Goal: Task Accomplishment & Management: Complete application form

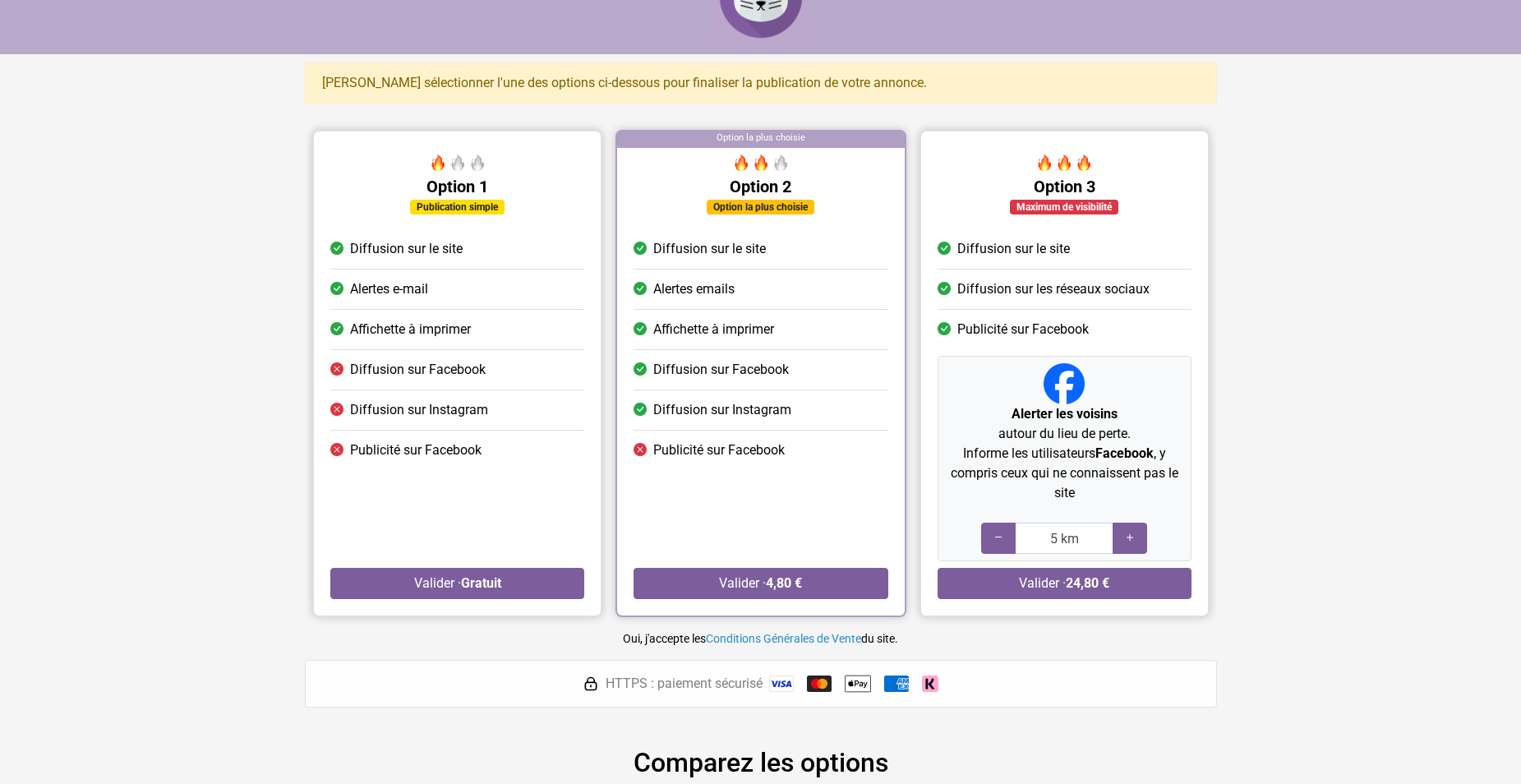
scroll to position [55, 0]
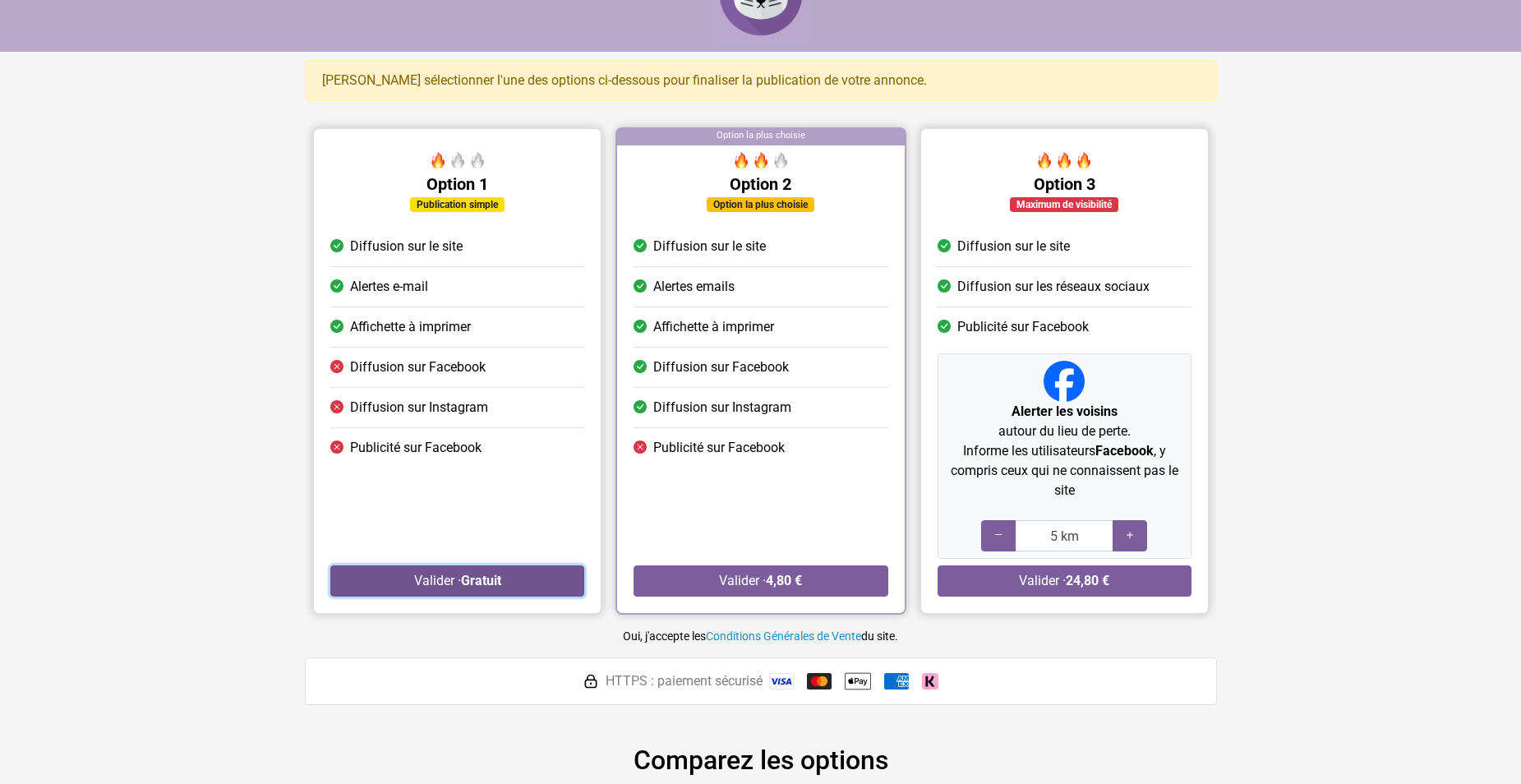
click at [506, 580] on button "Valider · Gratuit" at bounding box center [457, 581] width 254 height 32
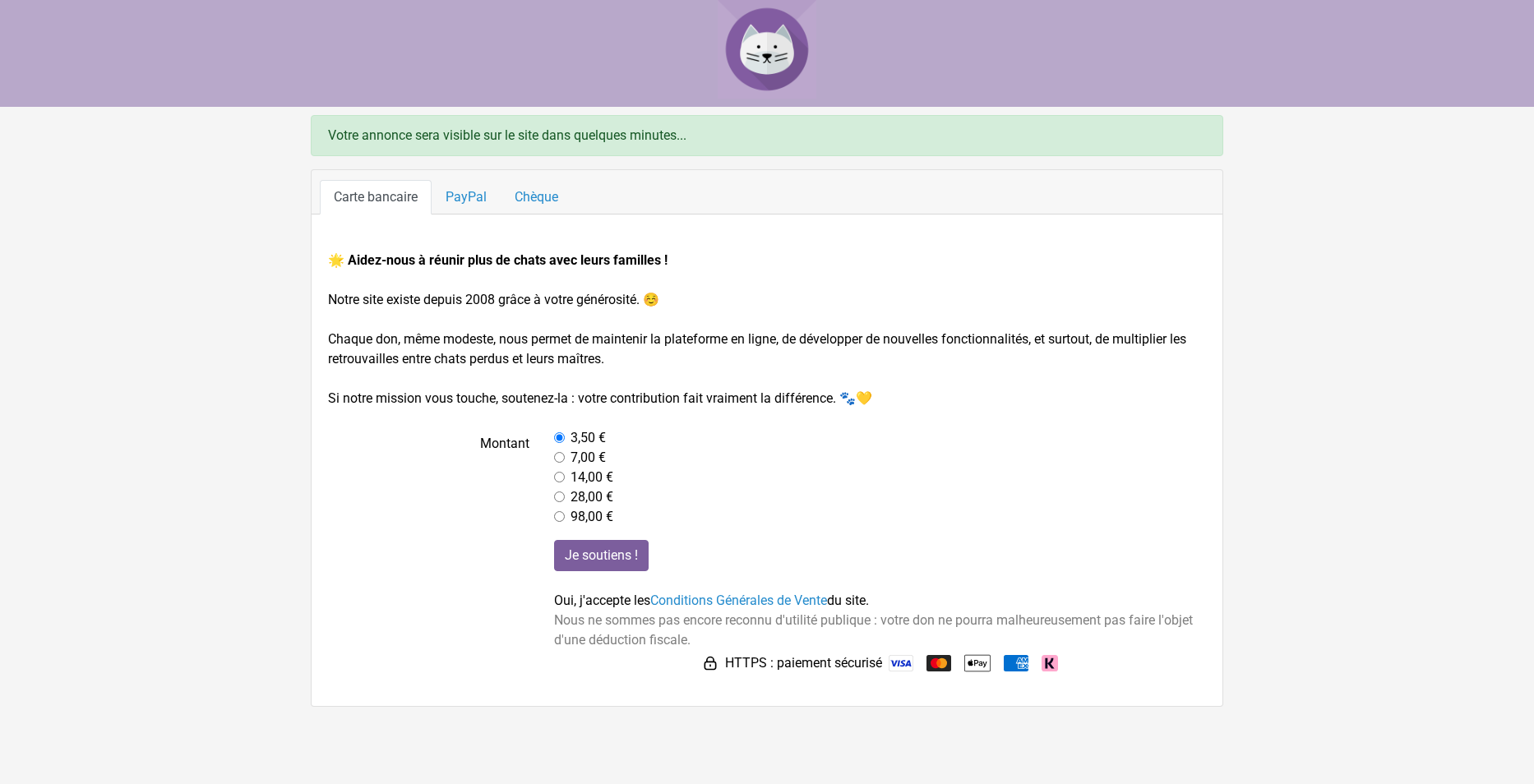
click at [547, 599] on div "Je soutiens ! Oui, j'accepte les Conditions Générales de Vente du site. Nous ne…" at bounding box center [880, 608] width 677 height 136
click at [759, 52] on img at bounding box center [767, 49] width 99 height 99
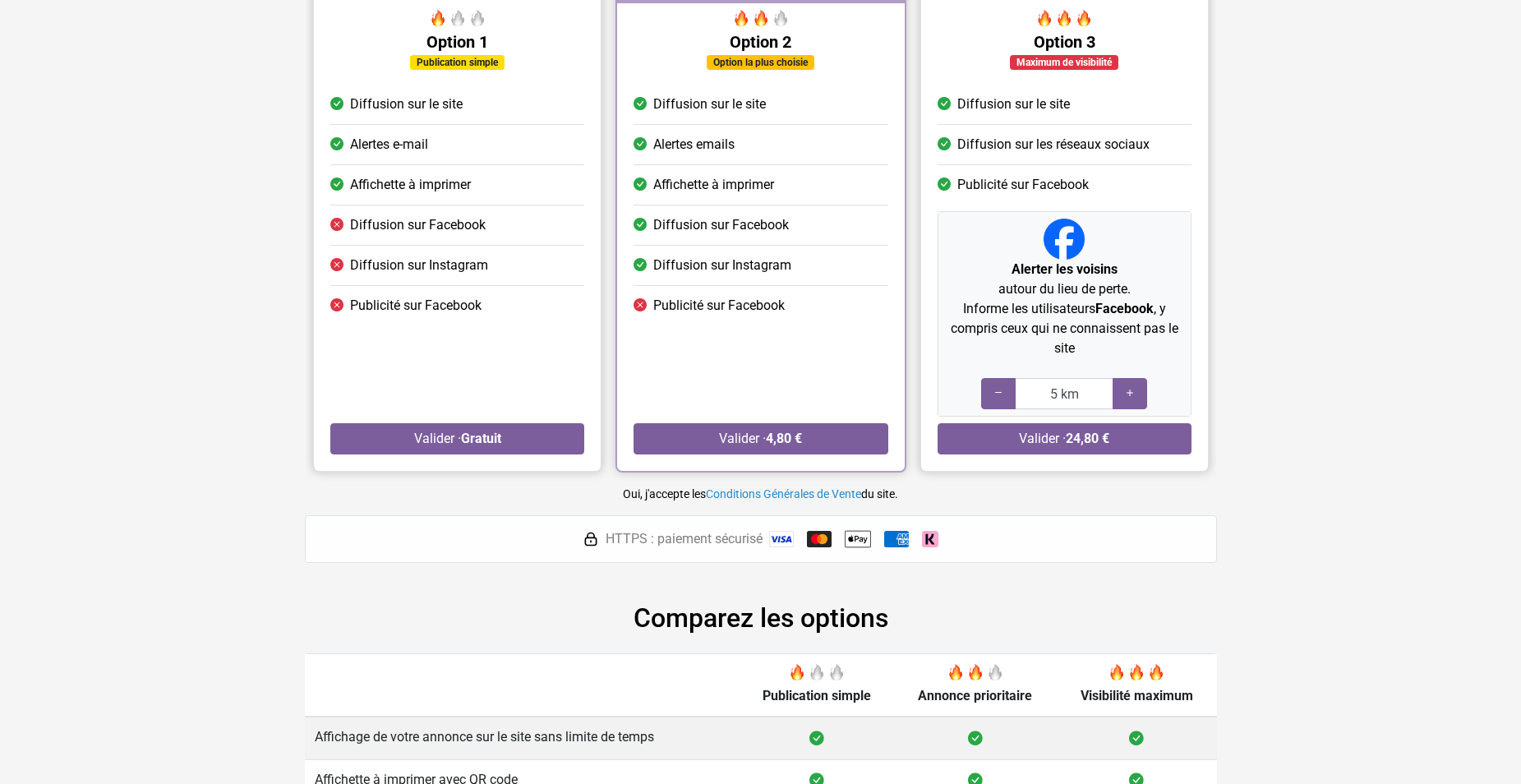
scroll to position [219, 0]
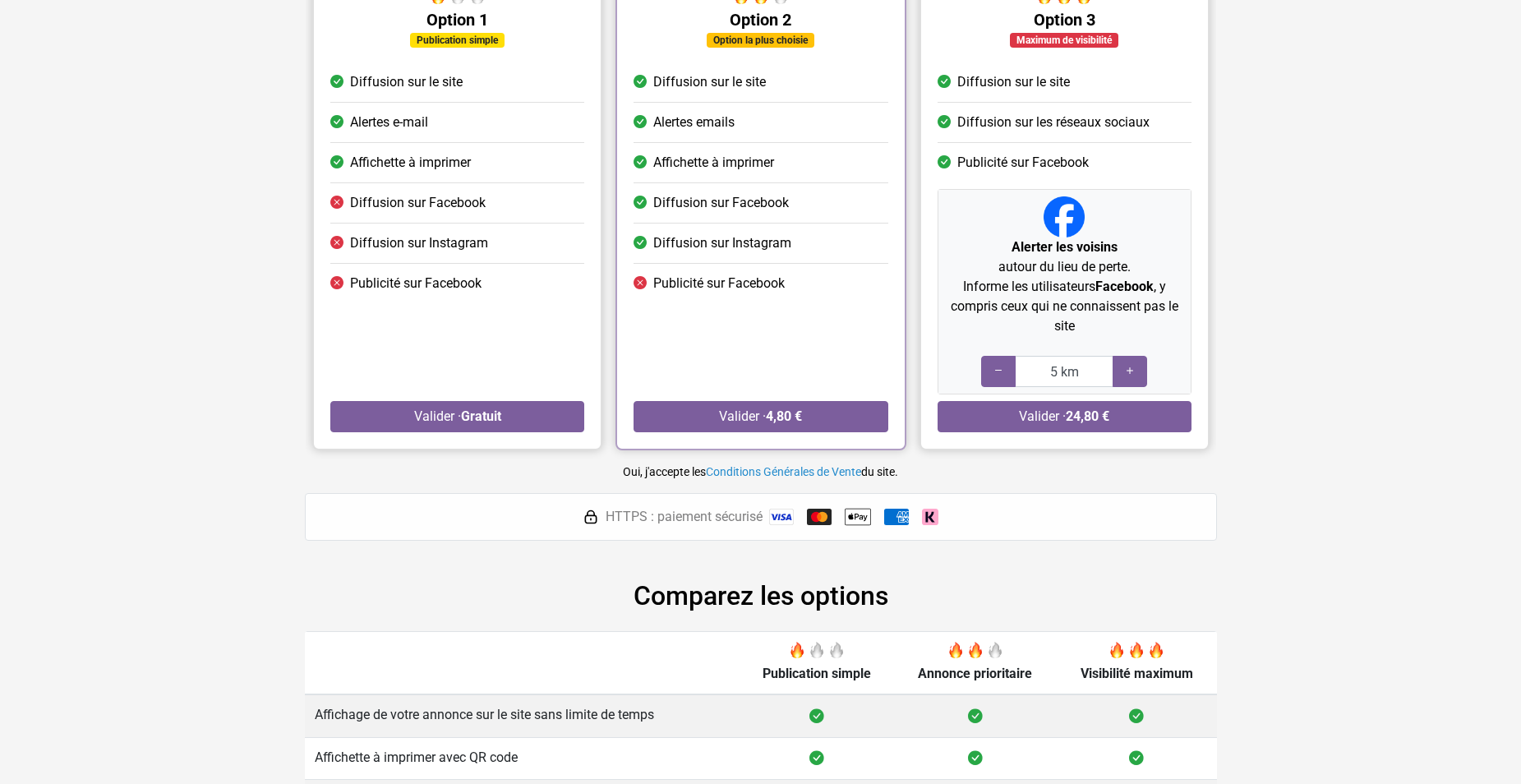
click at [405, 295] on li "Publicité sur Facebook" at bounding box center [457, 283] width 254 height 39
click at [469, 212] on span "Diffusion sur Facebook" at bounding box center [417, 203] width 136 height 20
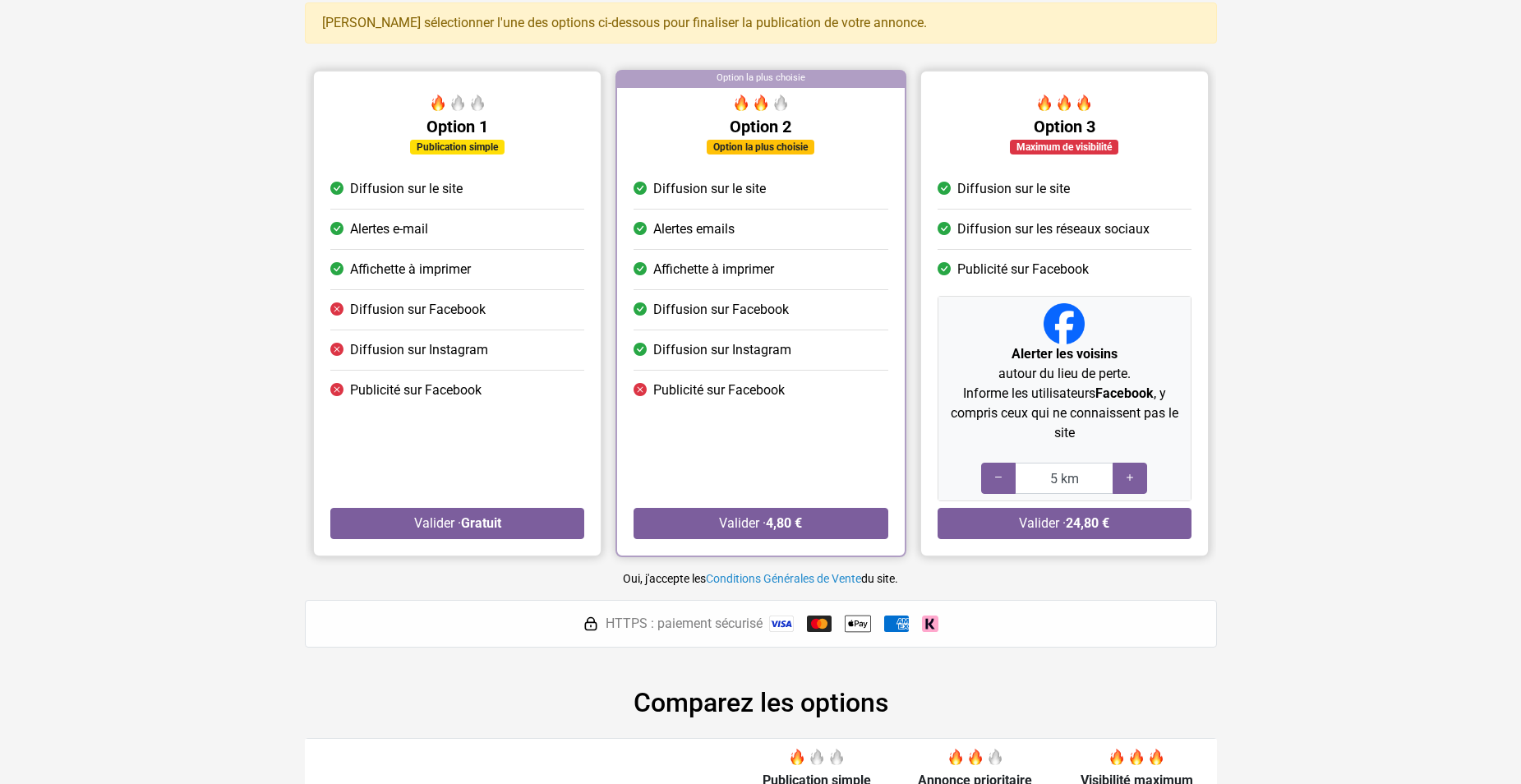
scroll to position [109, 0]
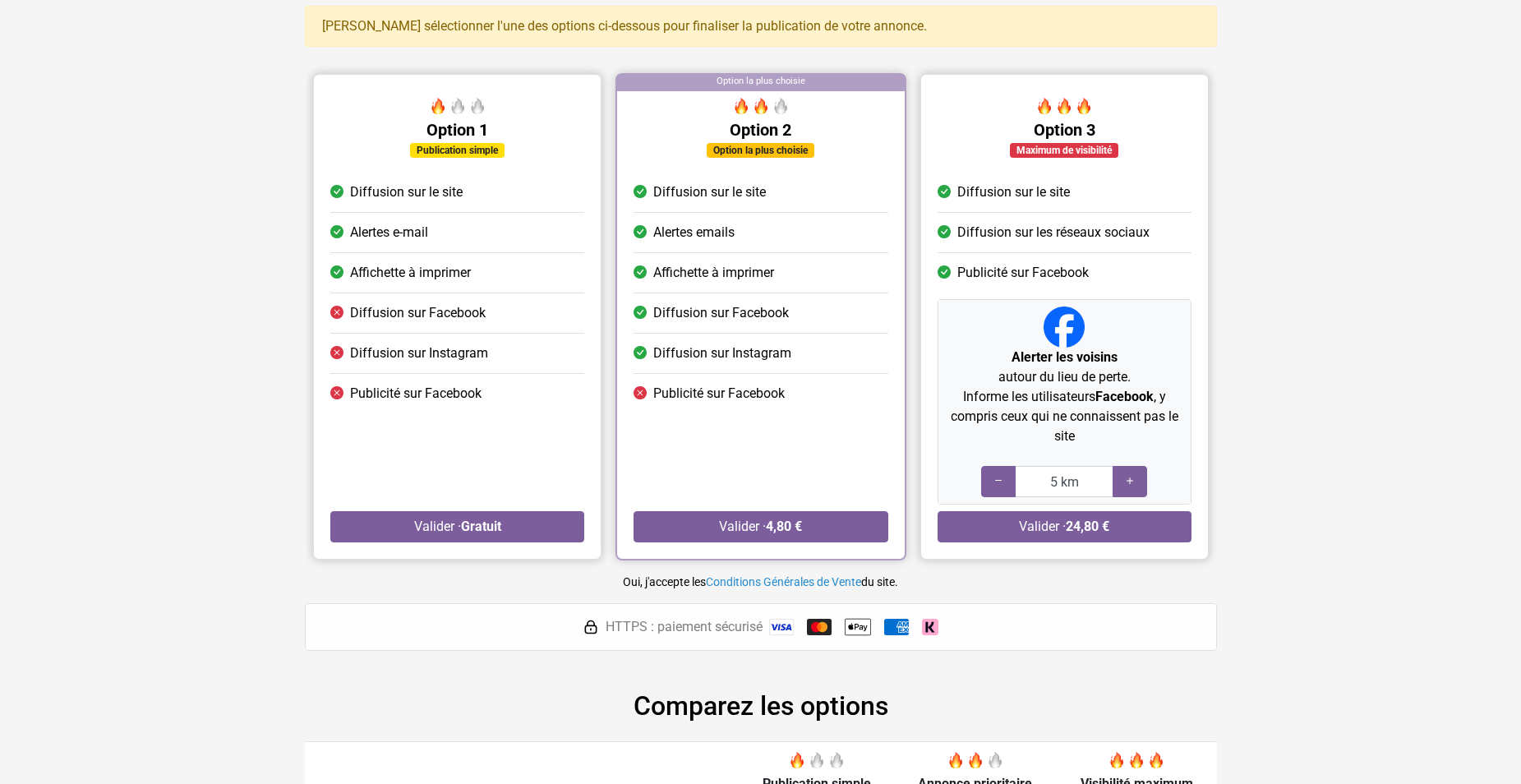
click at [597, 587] on div "Oui, j'accepte les Conditions Générales de Vente du site." at bounding box center [761, 582] width 911 height 17
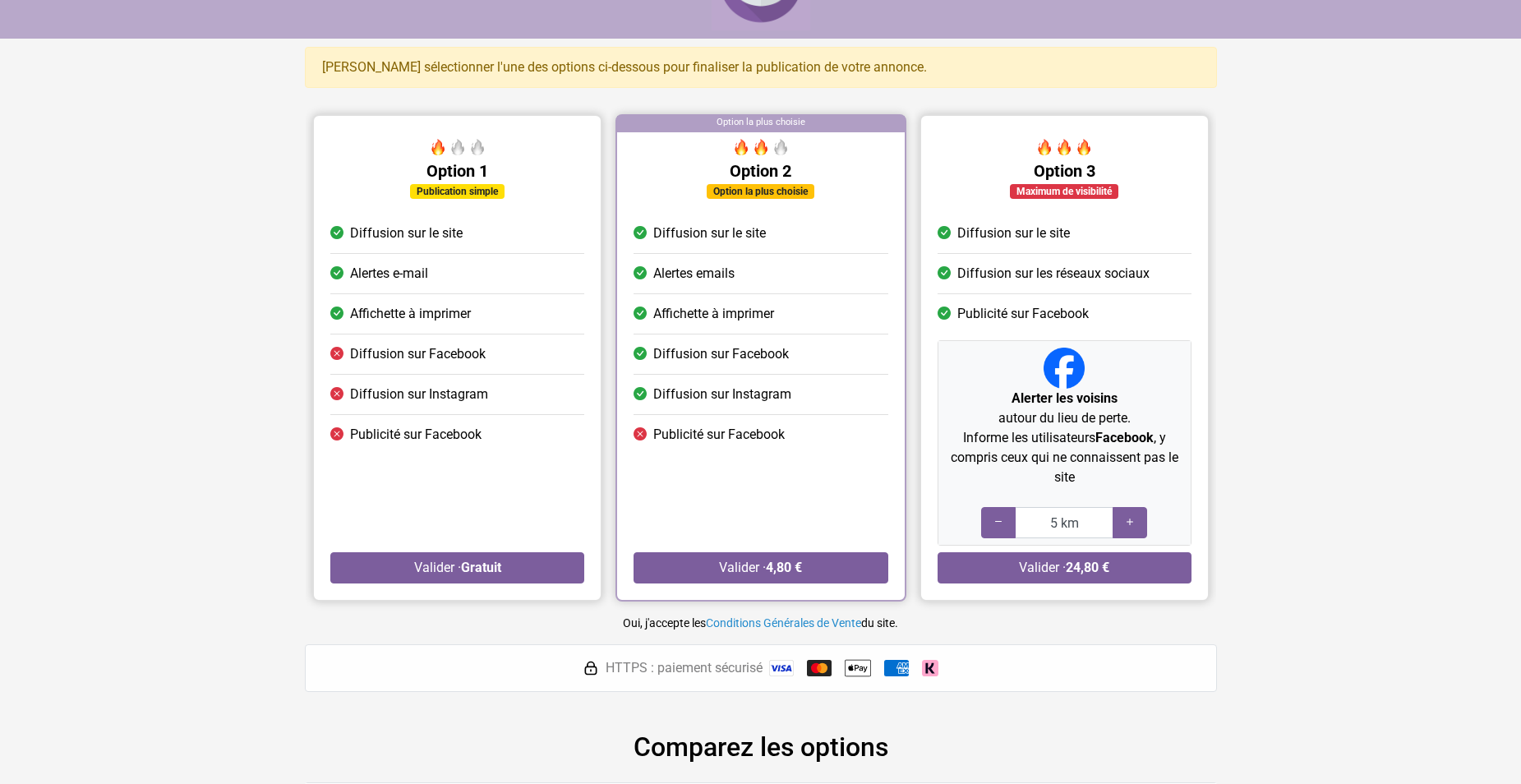
scroll to position [0, 0]
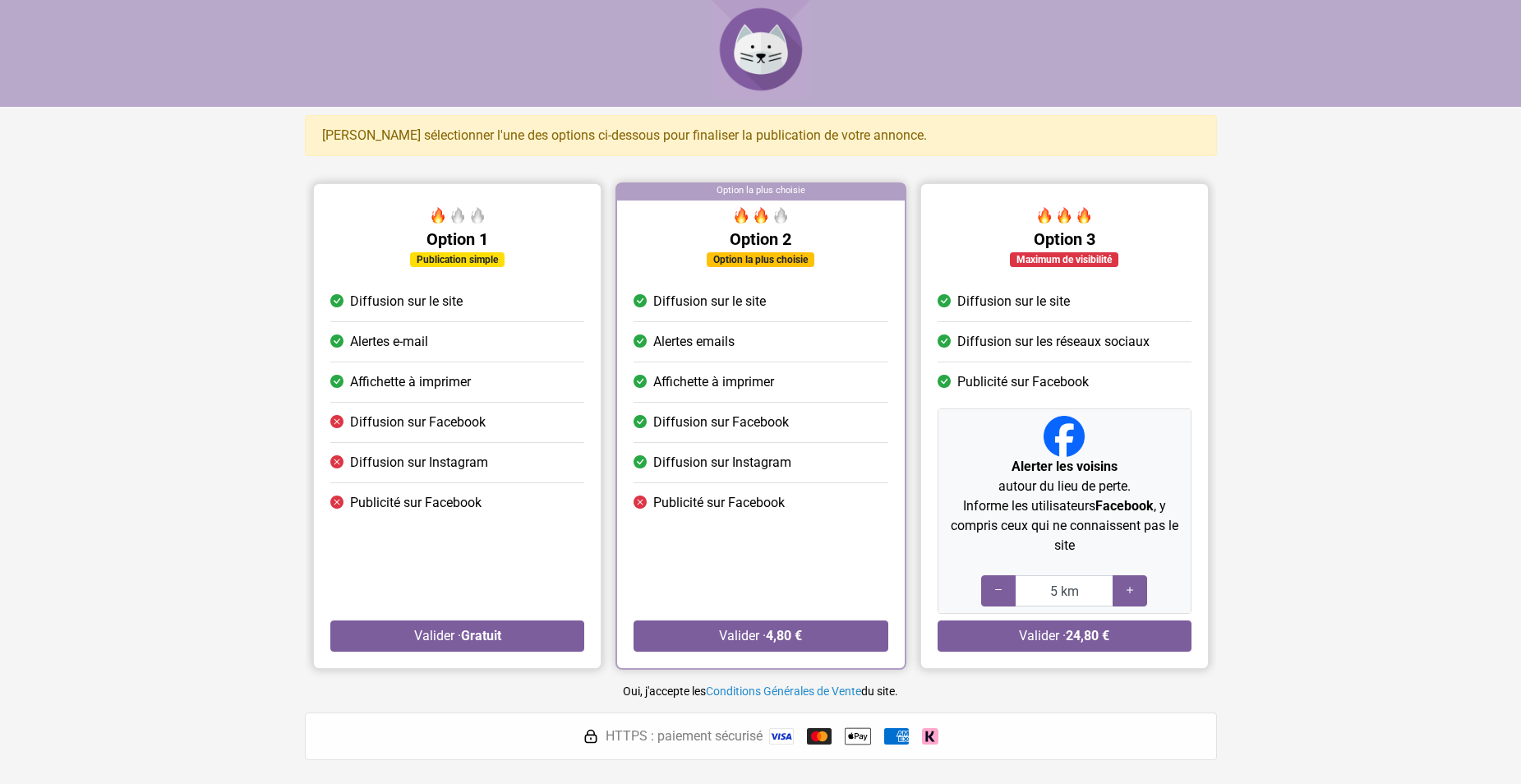
click at [436, 265] on div "Publication simple" at bounding box center [457, 259] width 95 height 15
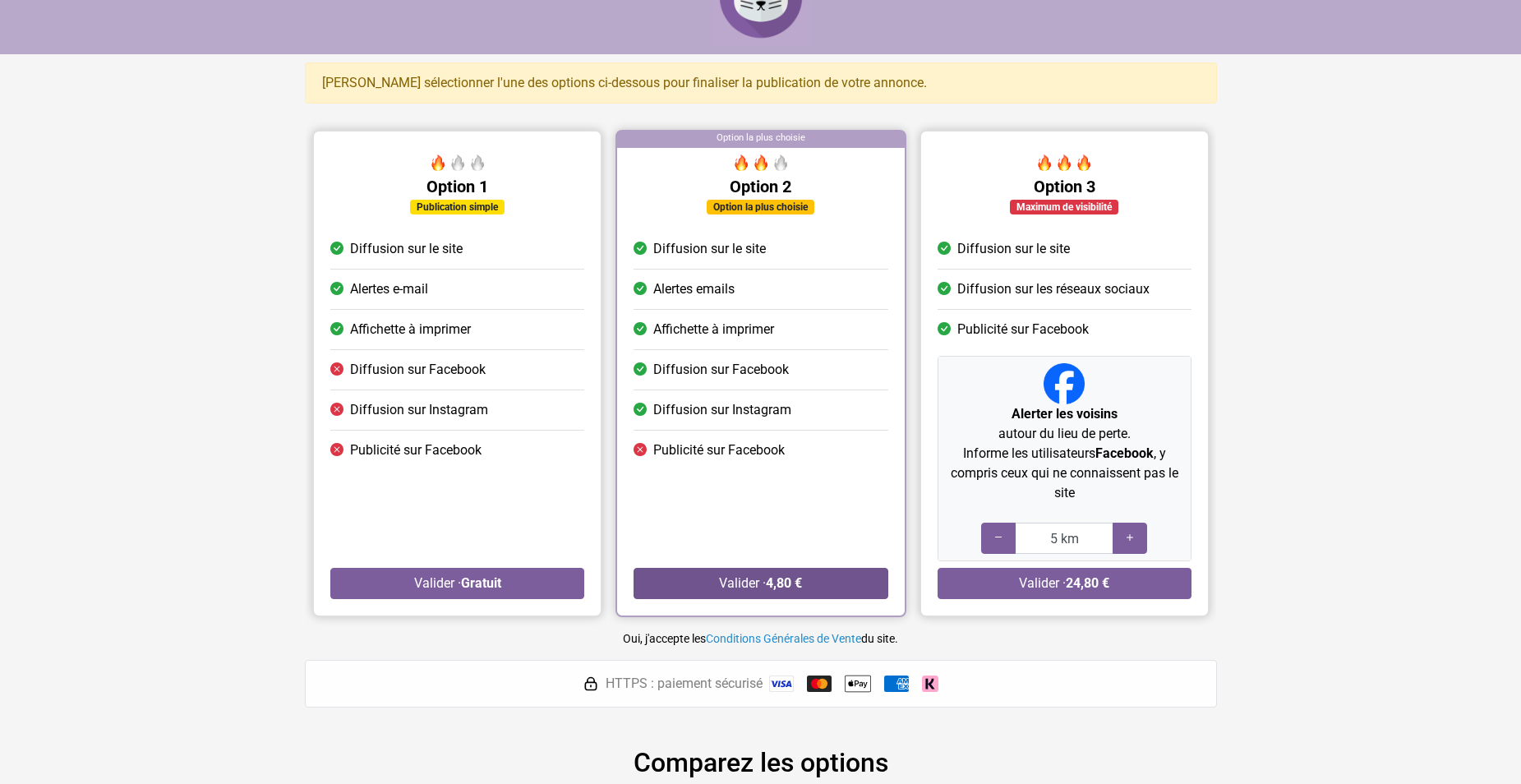
scroll to position [55, 0]
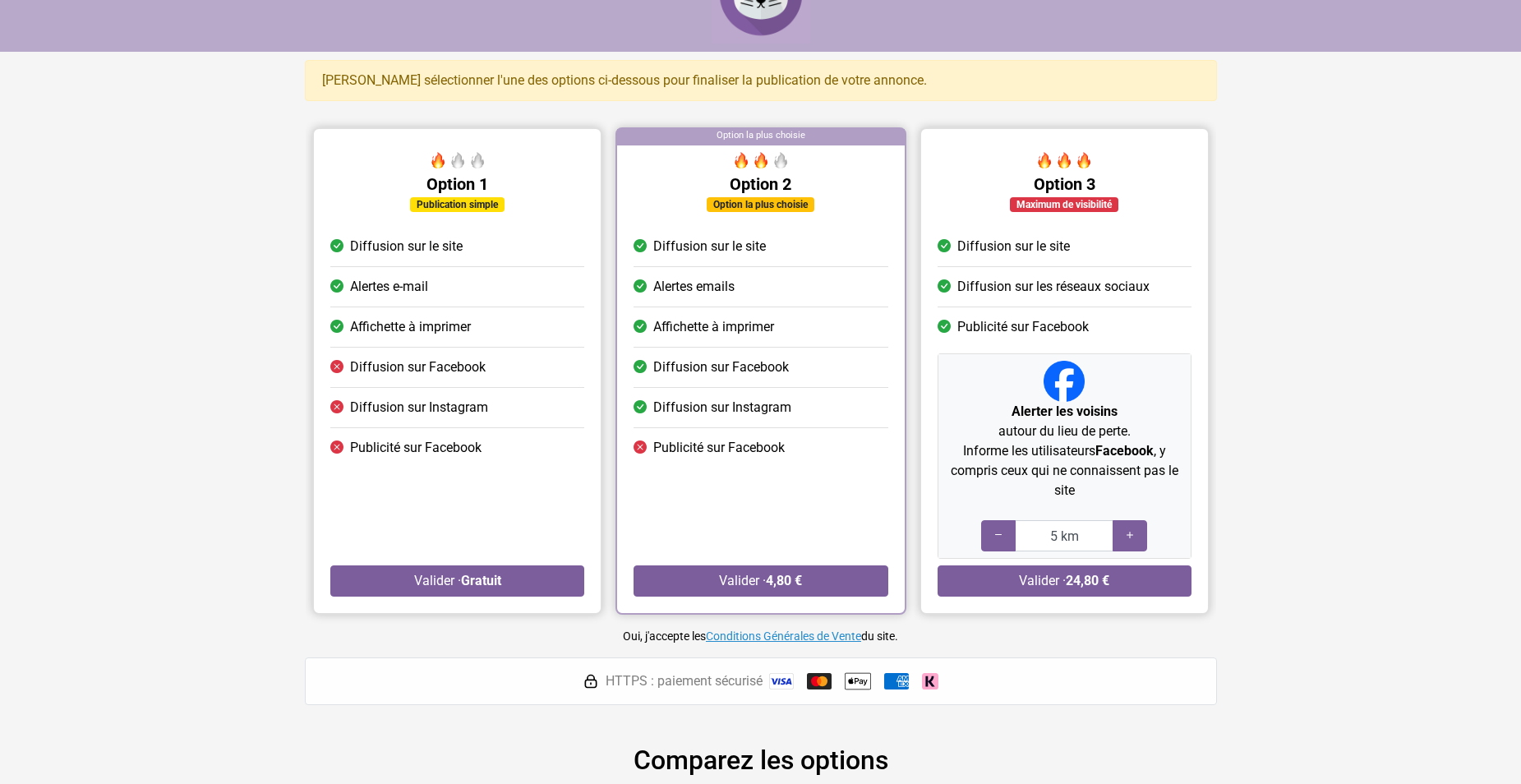
click at [804, 639] on link "Conditions Générales de Vente" at bounding box center [783, 636] width 156 height 13
click at [1077, 224] on div "Option 3 Maximum de visibilité Diffusion sur le site Diffusion sur les réseaux …" at bounding box center [1064, 379] width 287 height 467
click at [725, 215] on div "Option 2 Option la plus choisie Diffusion sur le site Alertes emails Affichette…" at bounding box center [760, 379] width 287 height 467
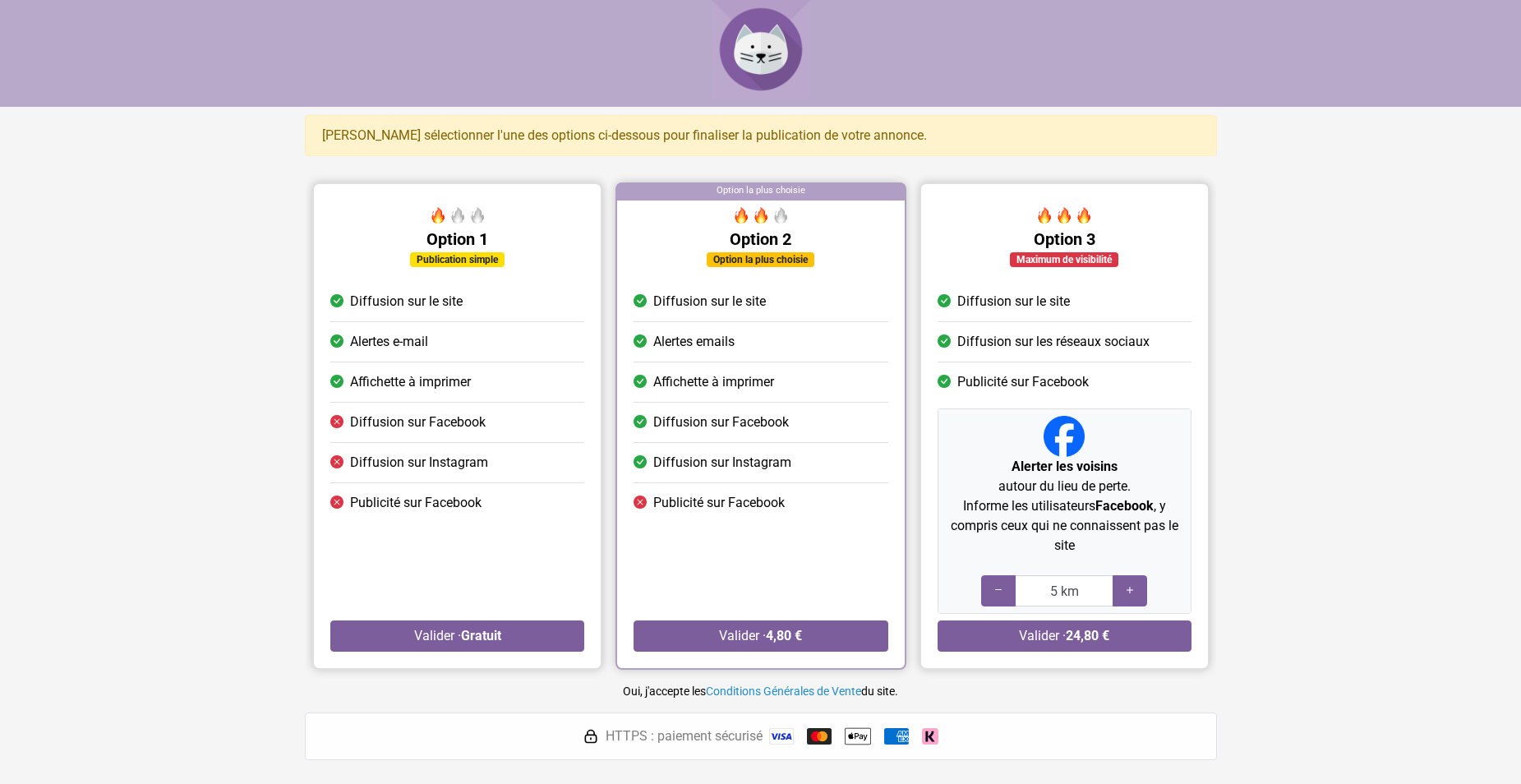
scroll to position [55, 0]
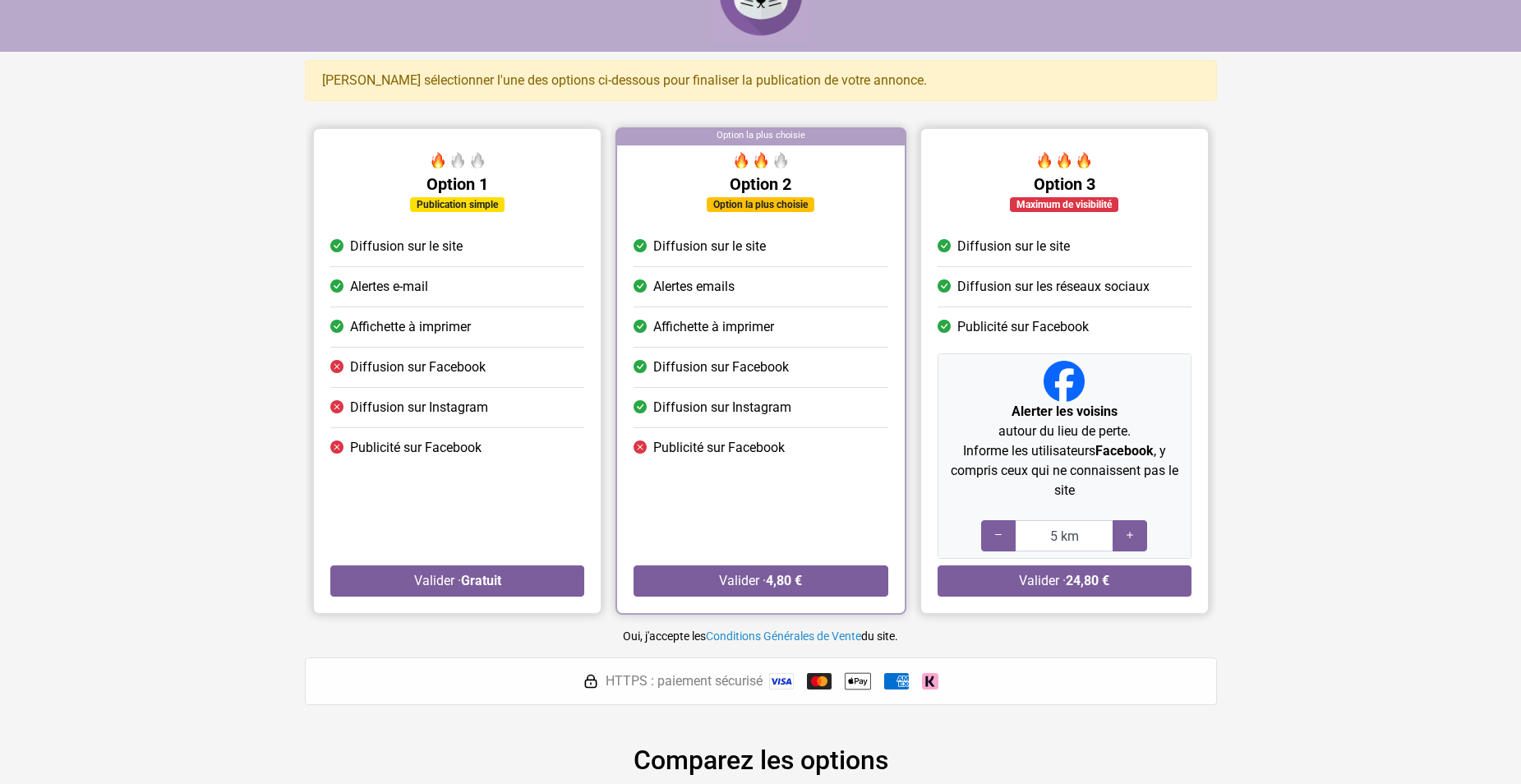
click at [416, 255] on span "Diffusion sur le site" at bounding box center [406, 247] width 112 height 20
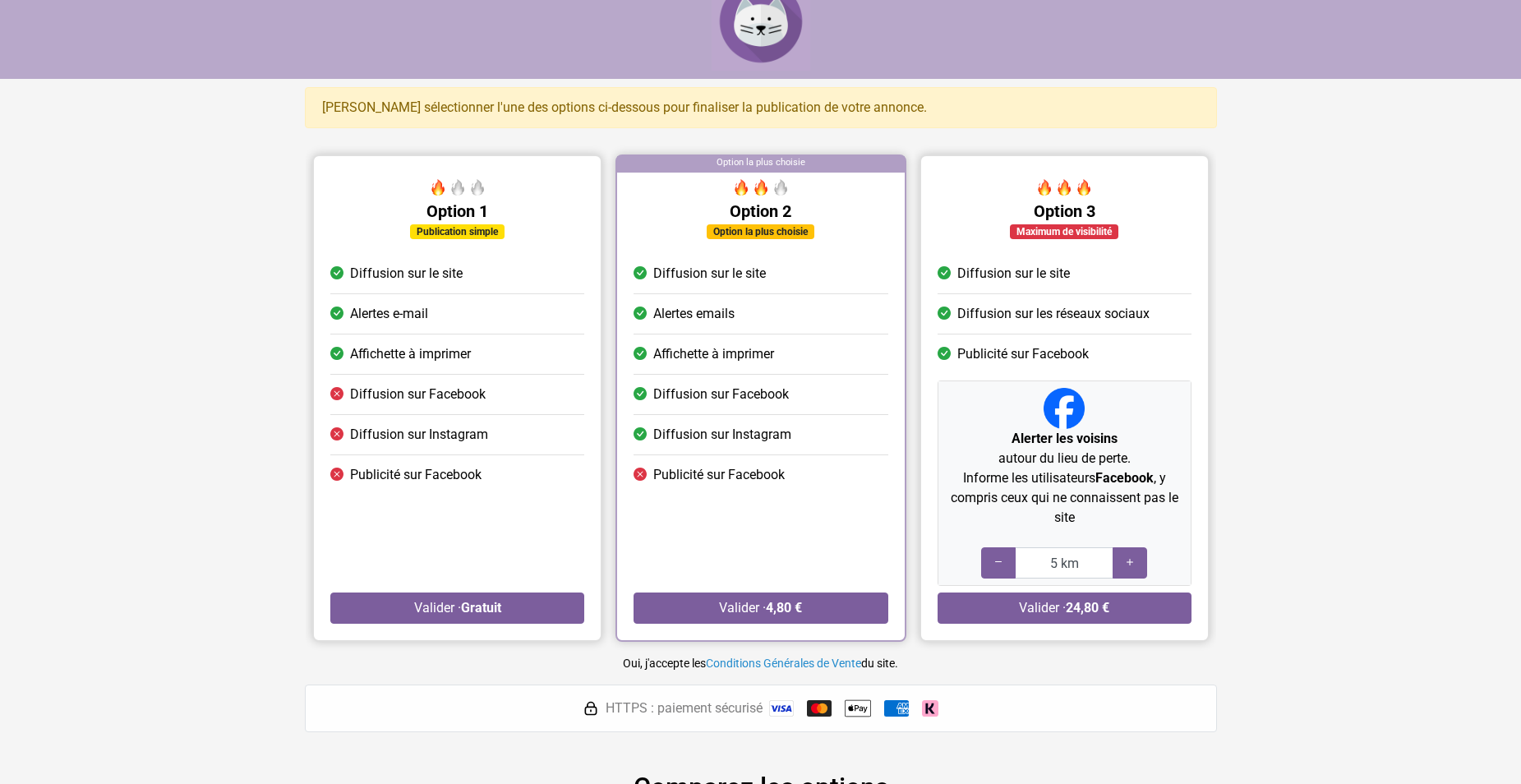
scroll to position [0, 0]
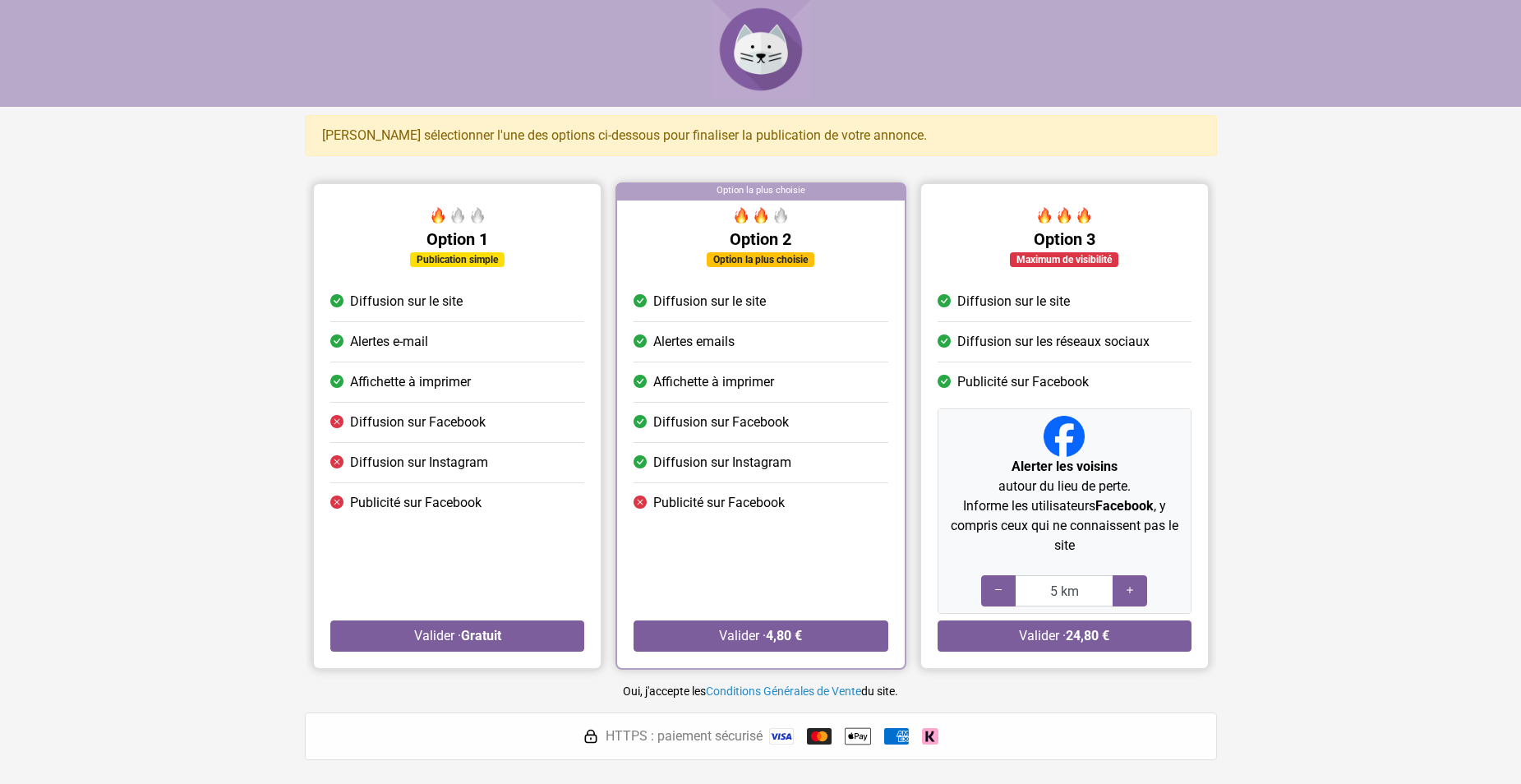
click at [828, 362] on li "Alertes emails" at bounding box center [760, 342] width 254 height 40
click at [1001, 355] on li "Diffusion sur les réseaux sociaux" at bounding box center [1064, 342] width 254 height 40
